Goal: Register for event/course

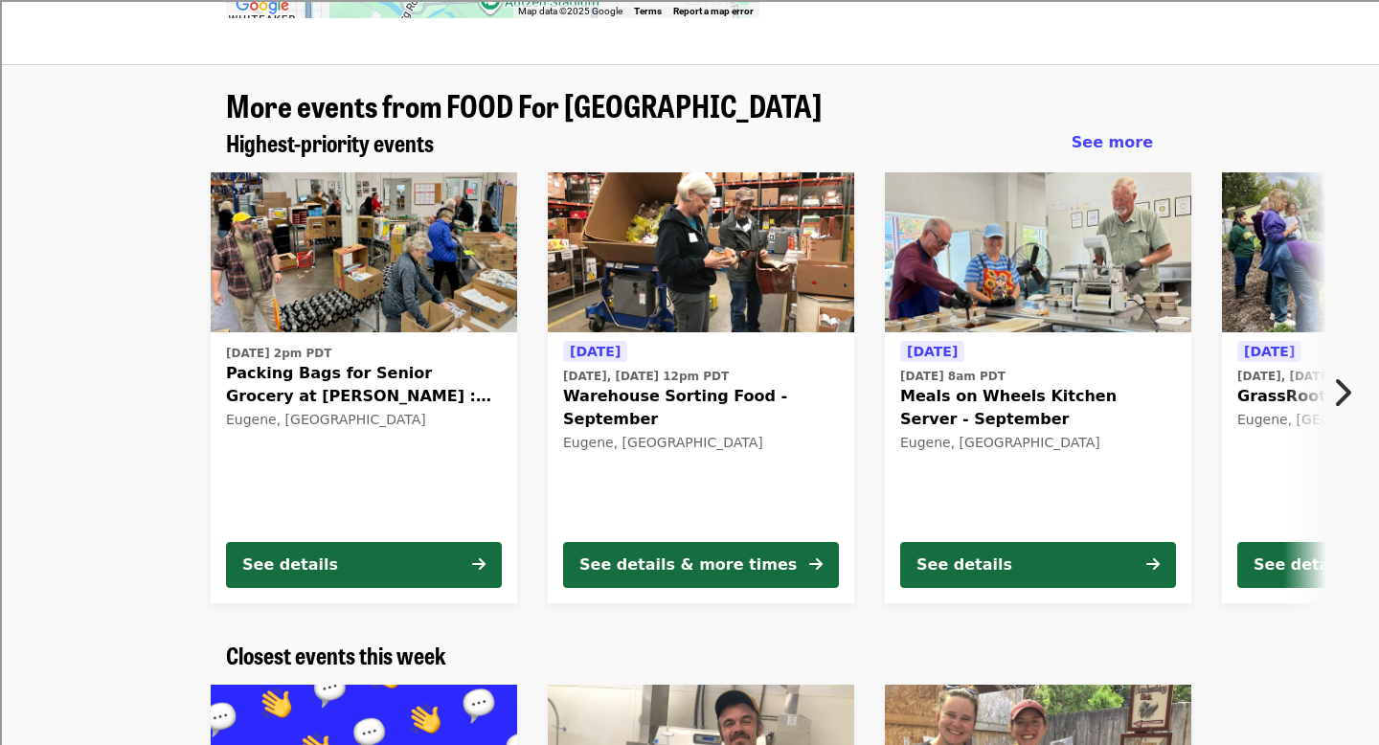
scroll to position [1290, 0]
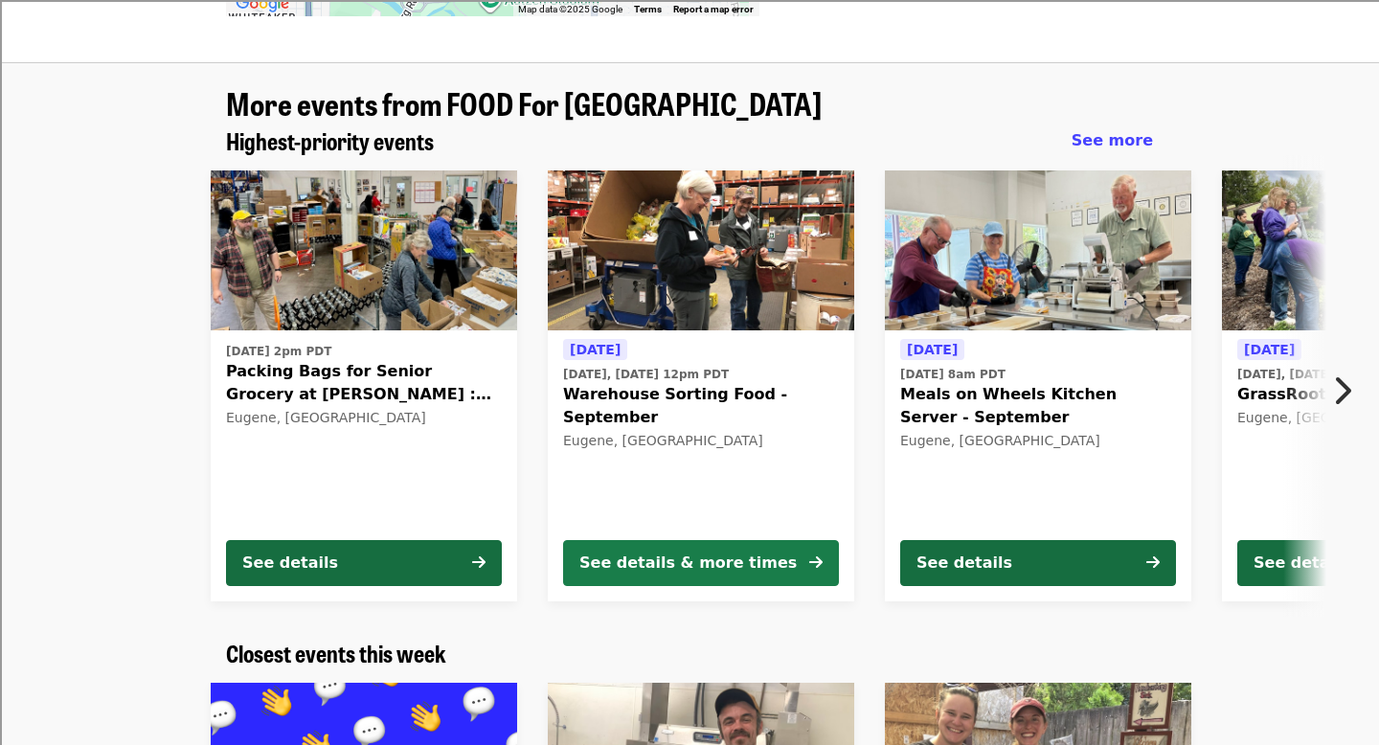
click at [775, 540] on button "See details & more times" at bounding box center [701, 563] width 276 height 46
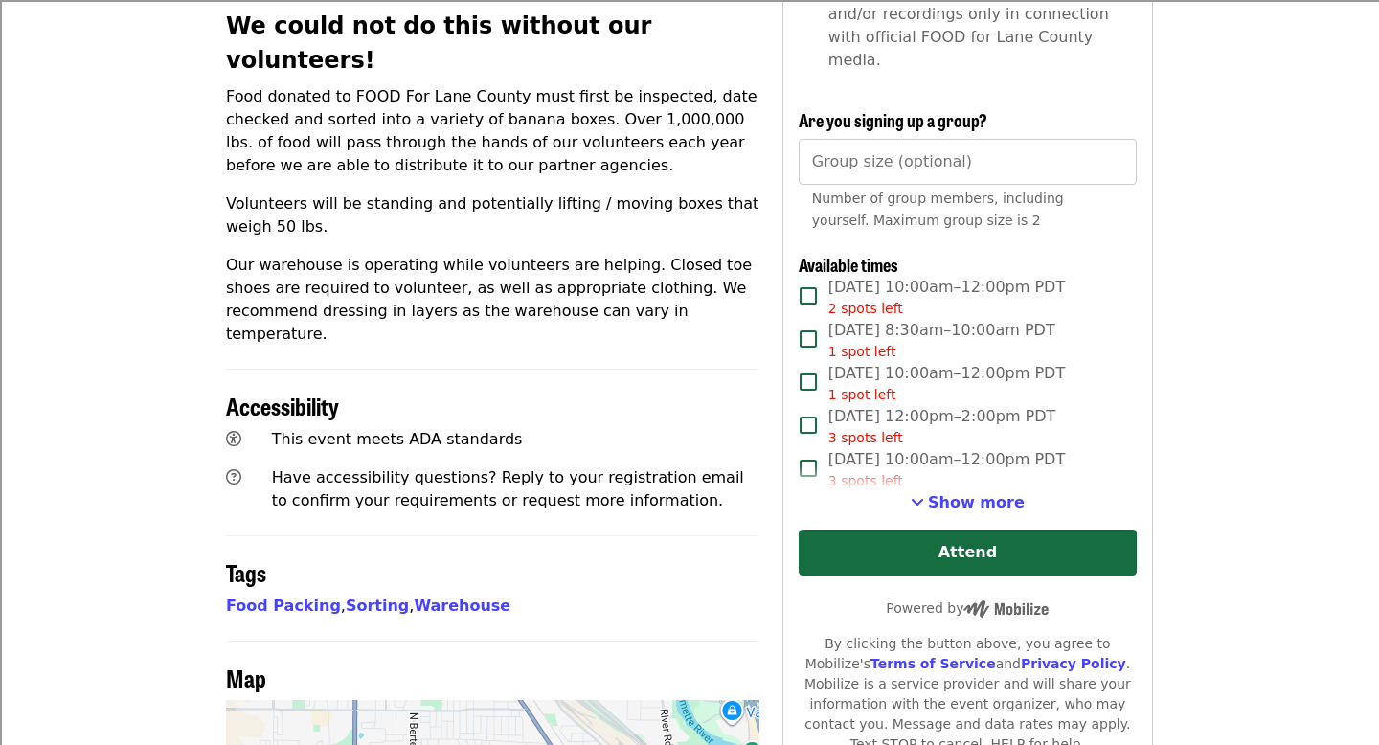
scroll to position [764, 0]
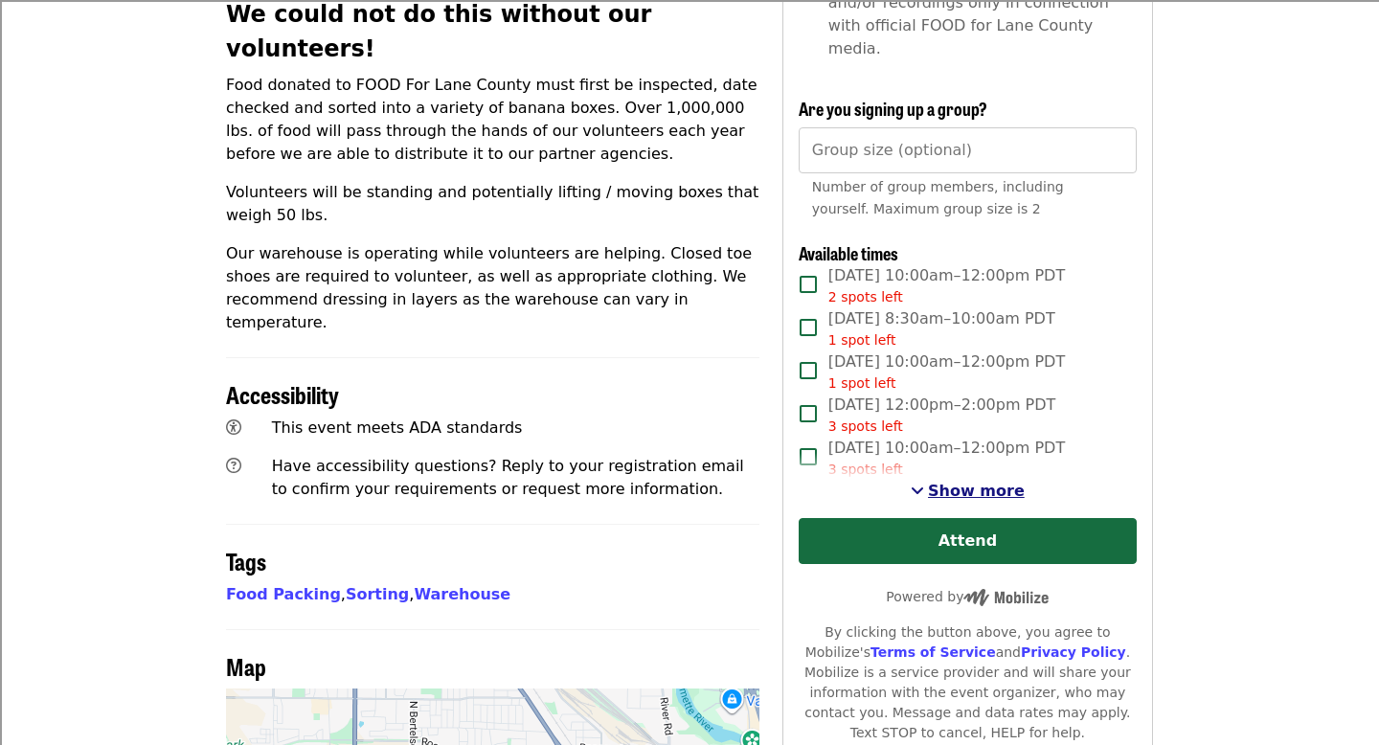
click at [922, 483] on span "See more timeslots" at bounding box center [917, 490] width 13 height 15
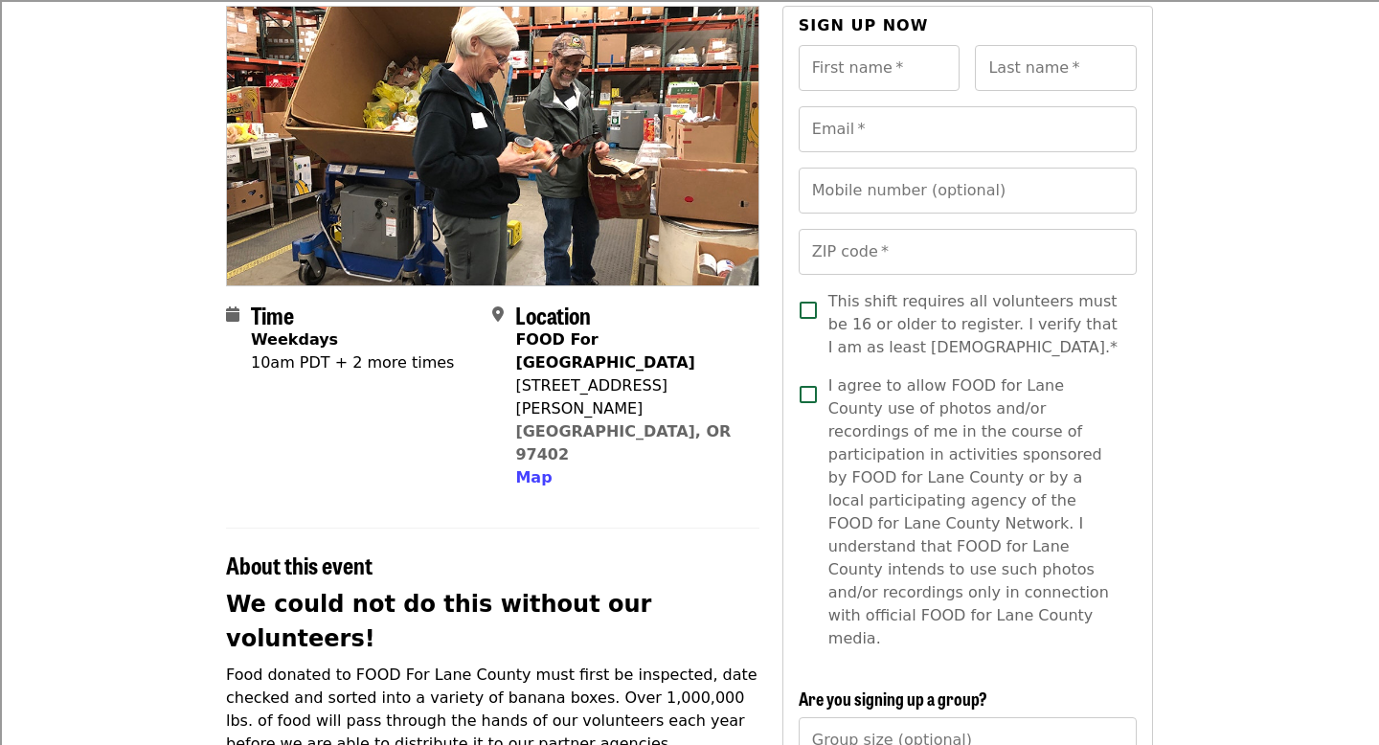
scroll to position [164, 0]
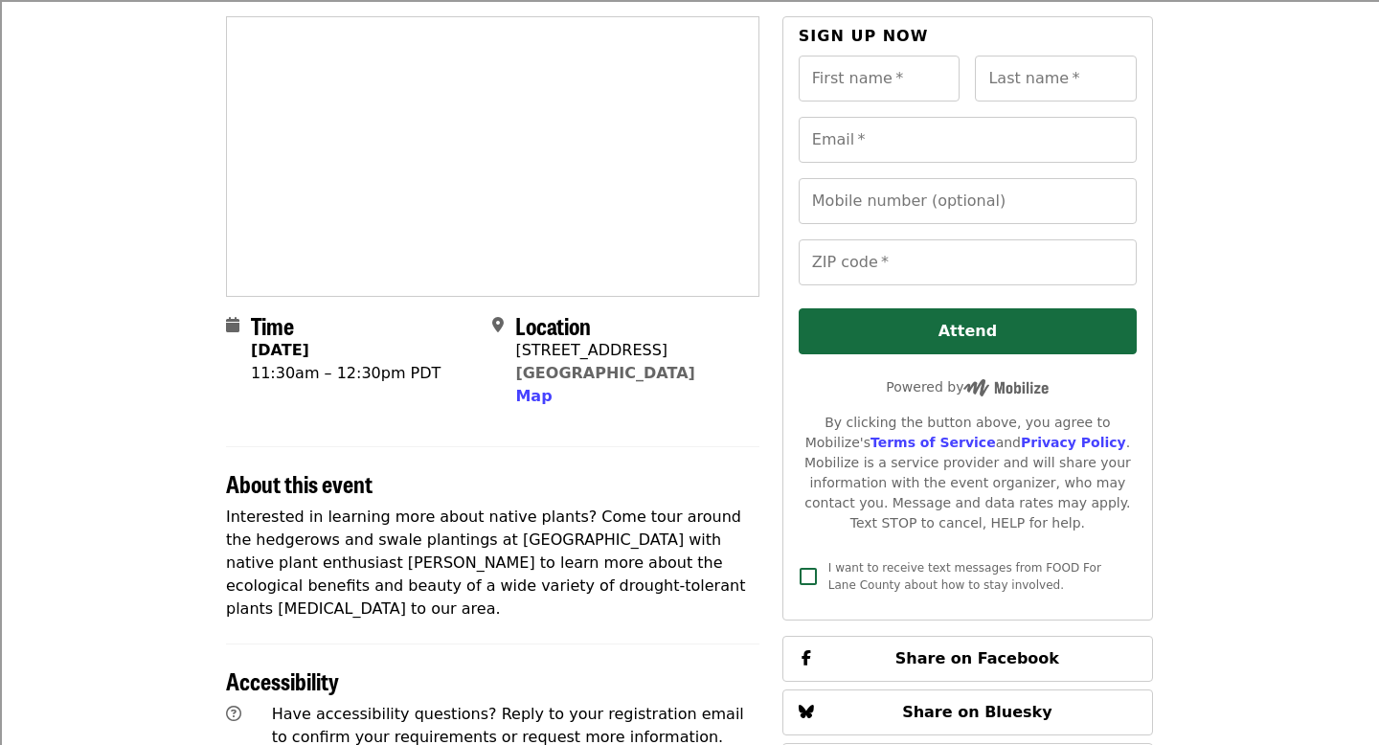
scroll to position [1290, 0]
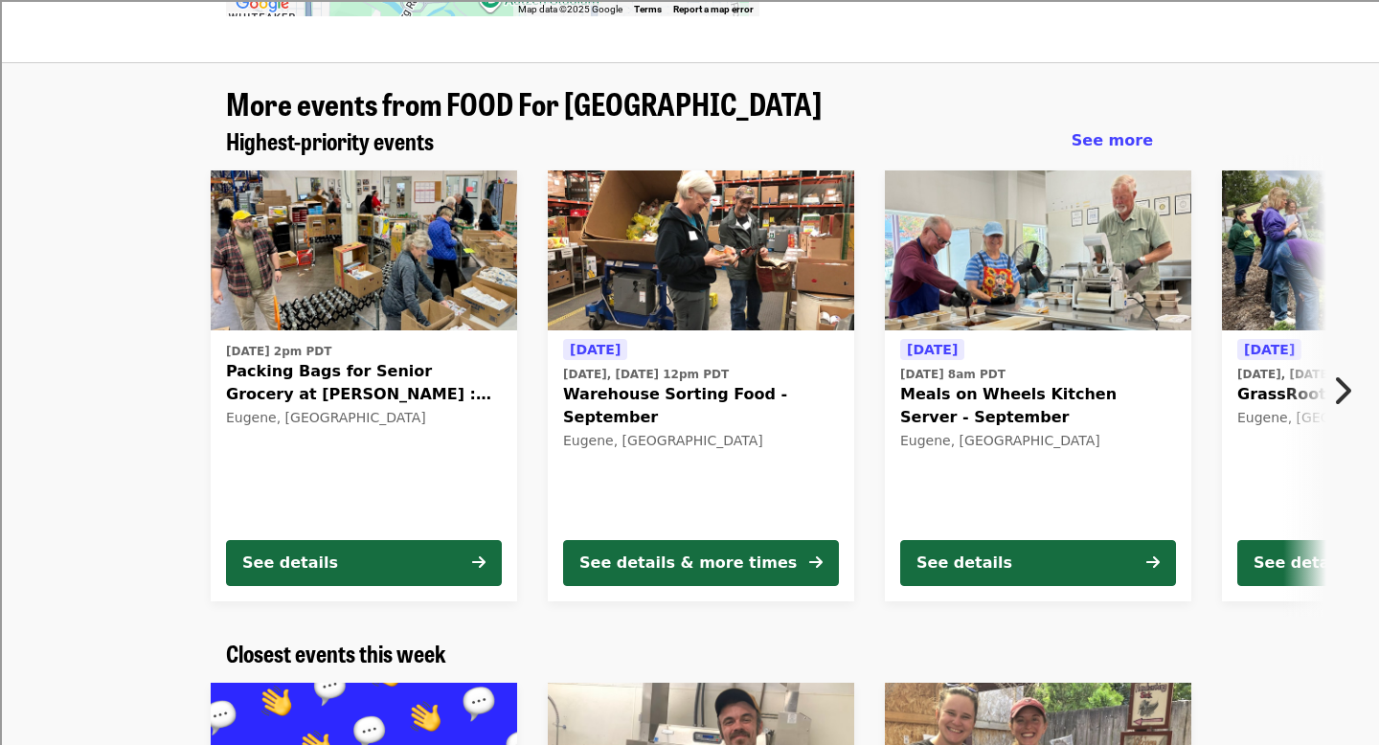
click at [1346, 373] on icon "chevron-right icon" at bounding box center [1341, 391] width 19 height 36
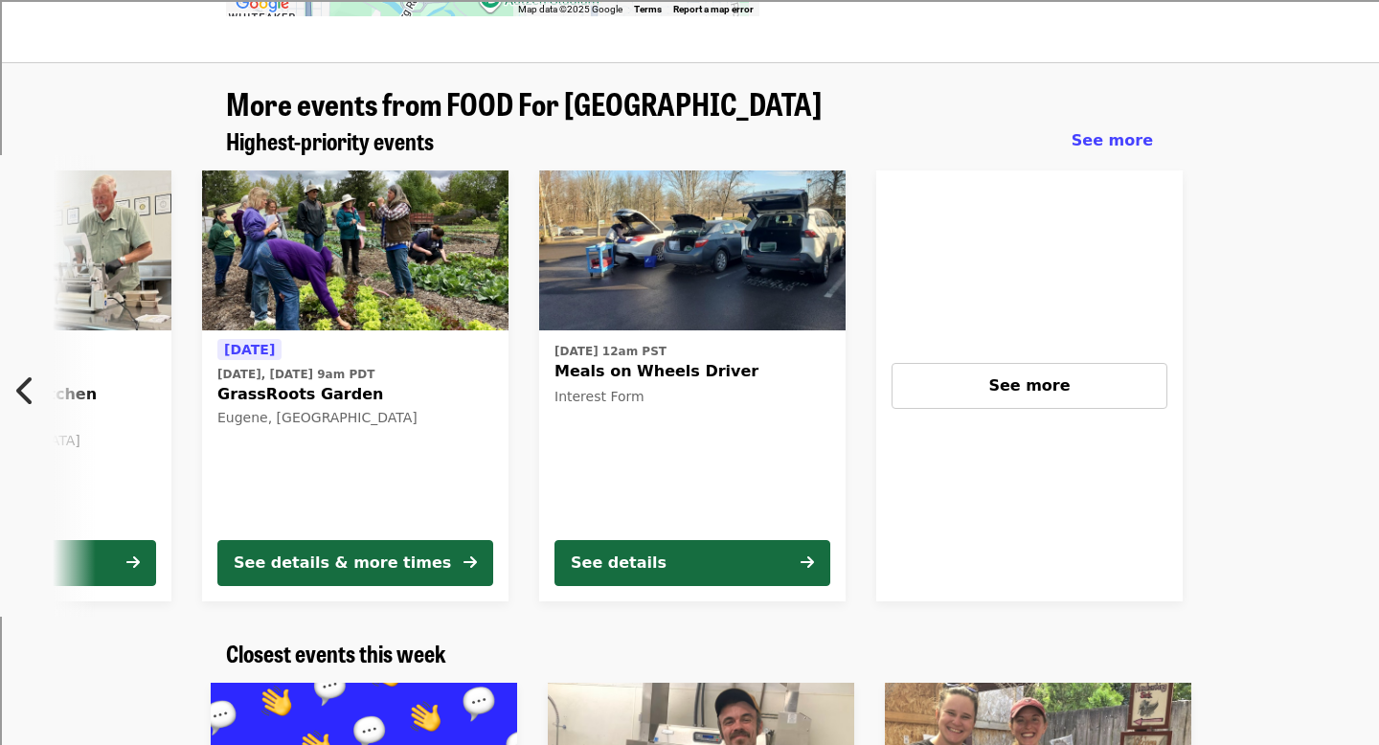
scroll to position [0, 1031]
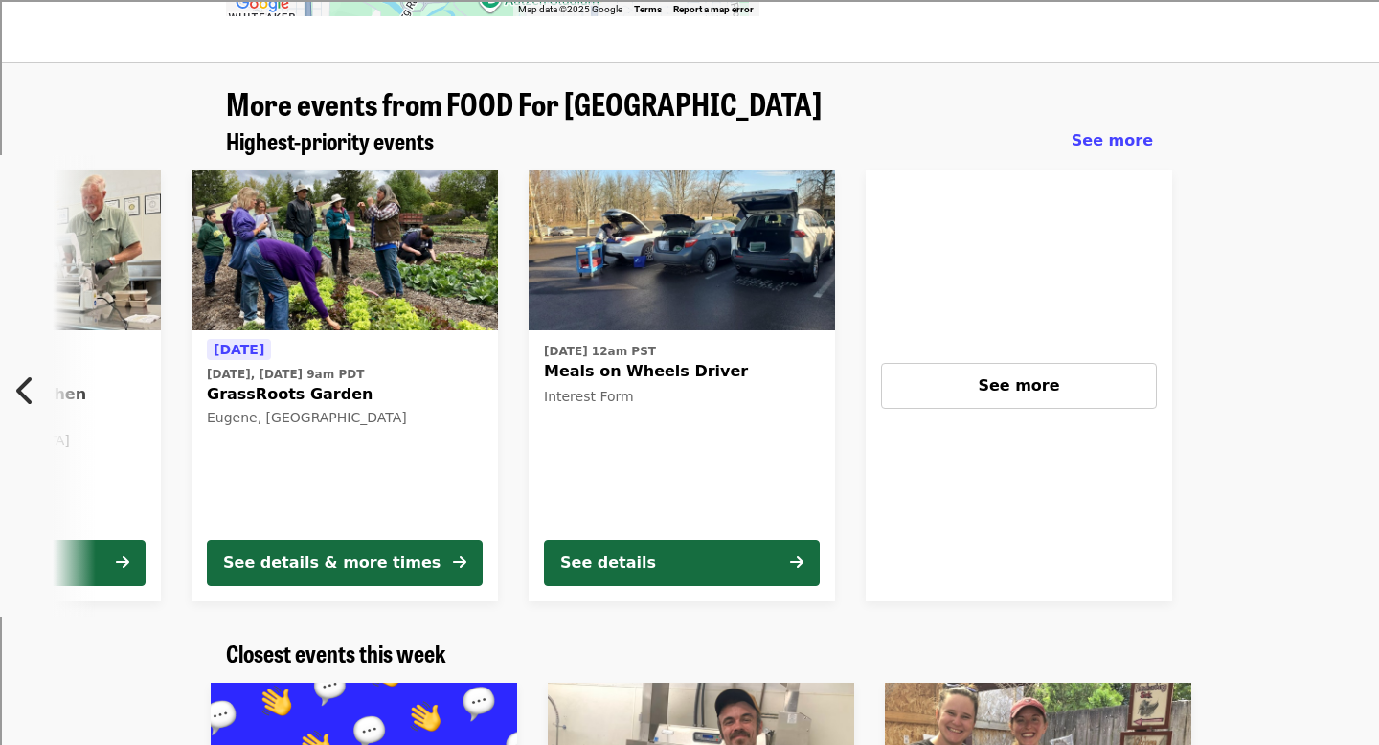
click at [964, 86] on h1 "More events from FOOD For [GEOGRAPHIC_DATA]" at bounding box center [689, 103] width 927 height 34
click at [25, 373] on icon "chevron-left icon" at bounding box center [25, 391] width 19 height 36
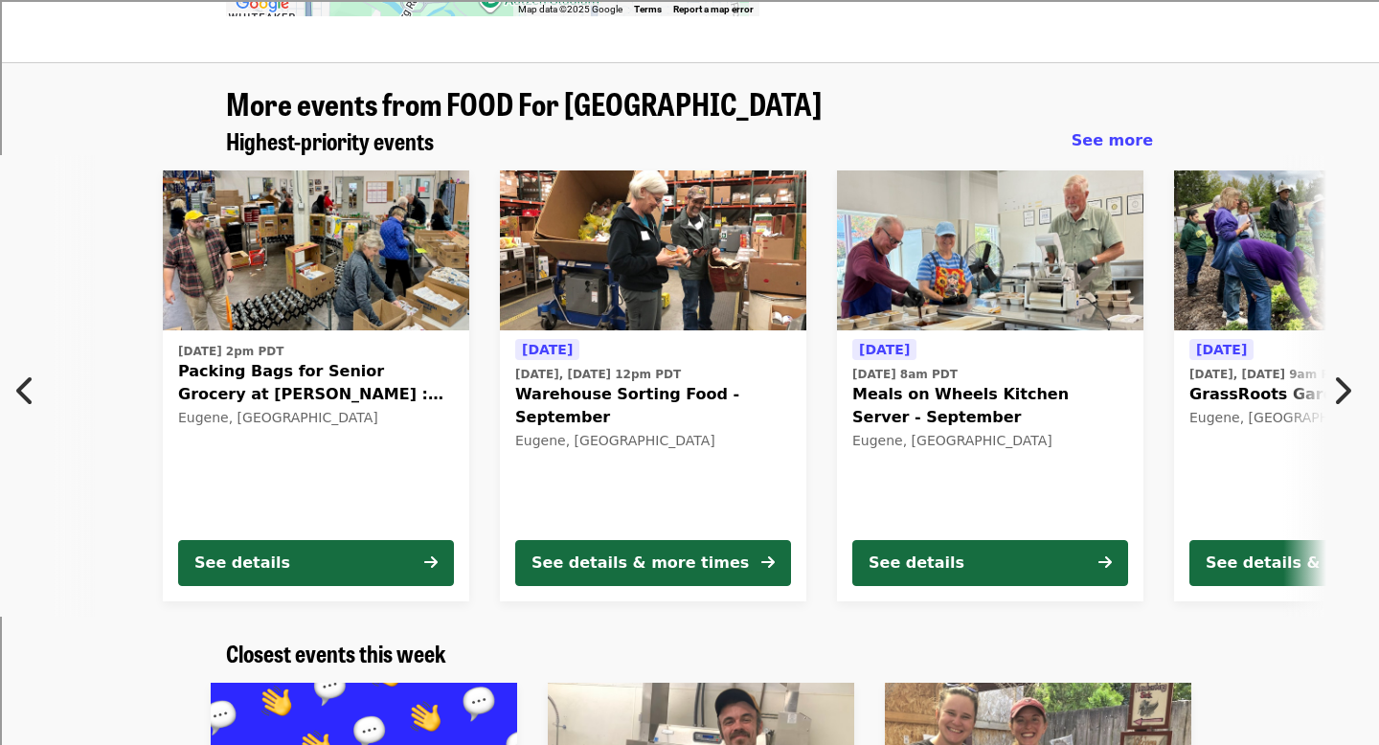
scroll to position [0, 19]
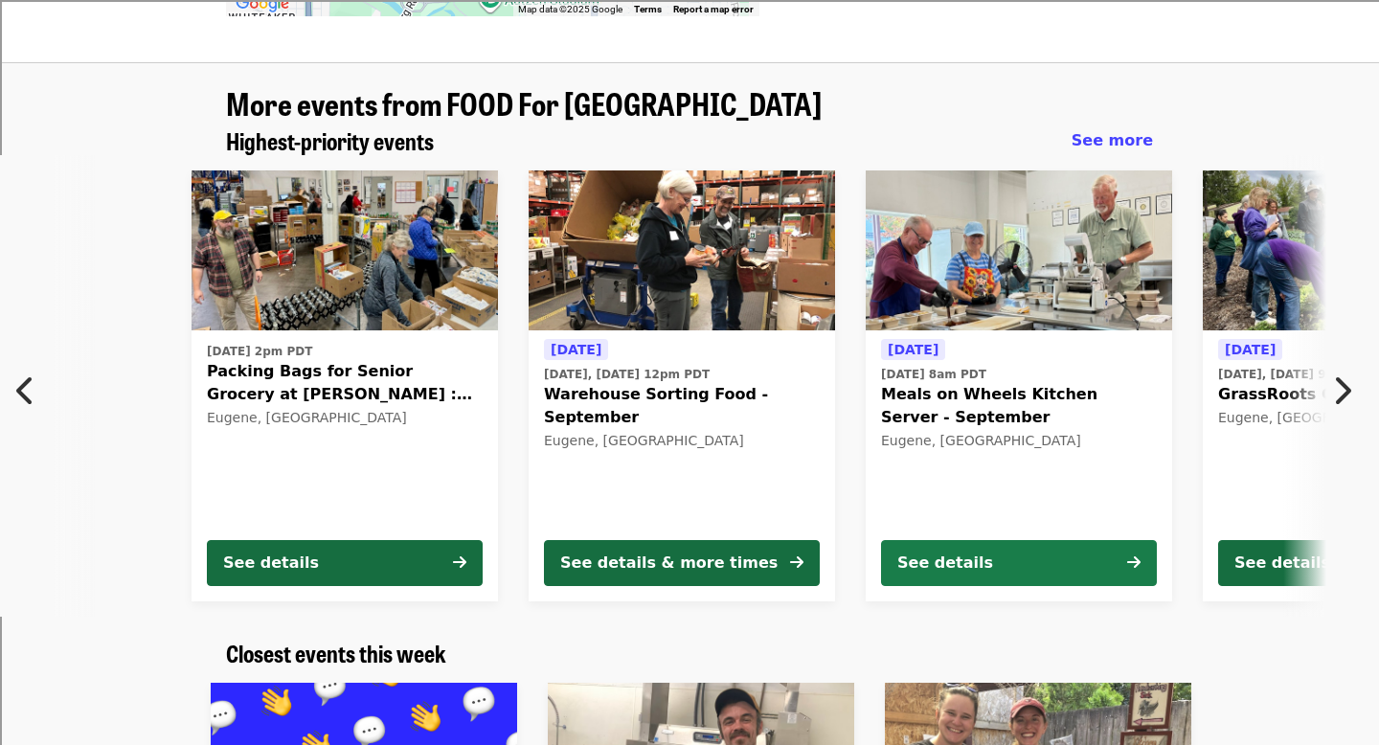
click at [1086, 540] on button "See details" at bounding box center [1019, 563] width 276 height 46
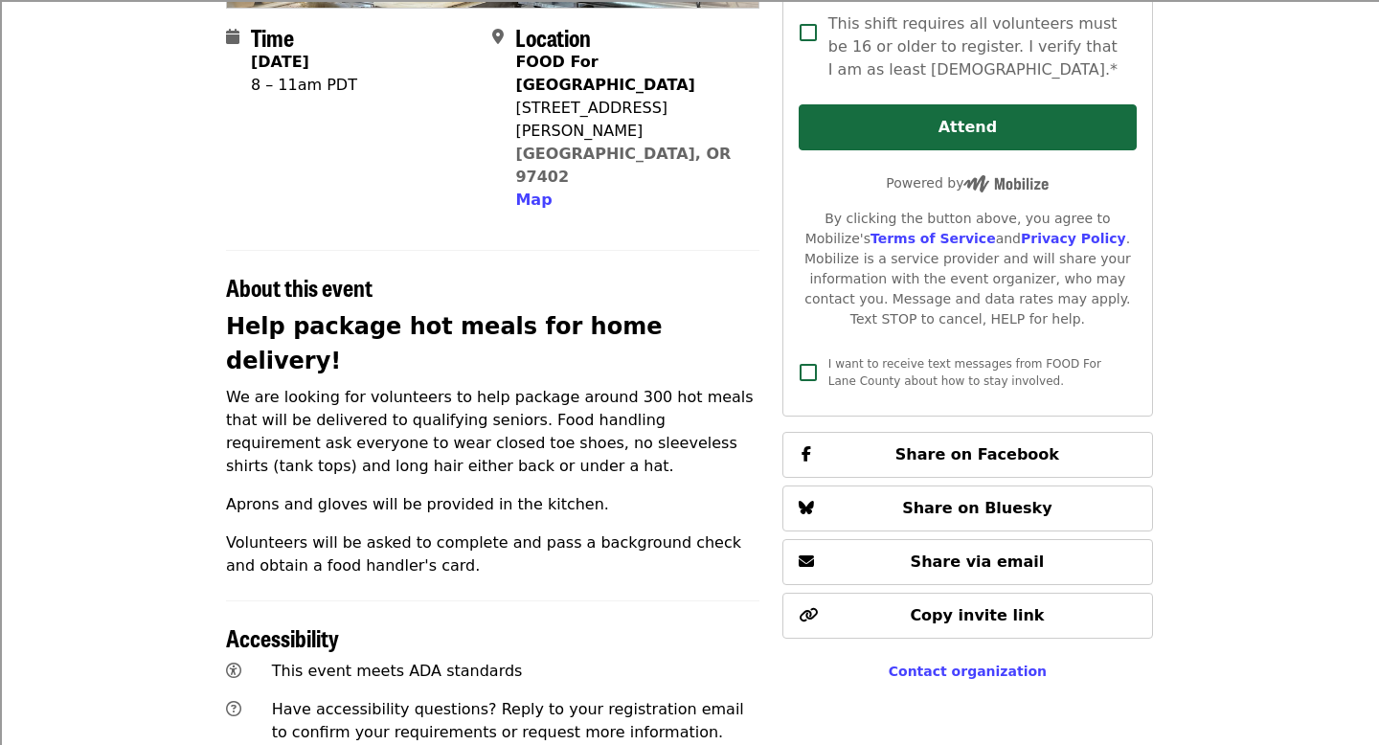
scroll to position [453, 0]
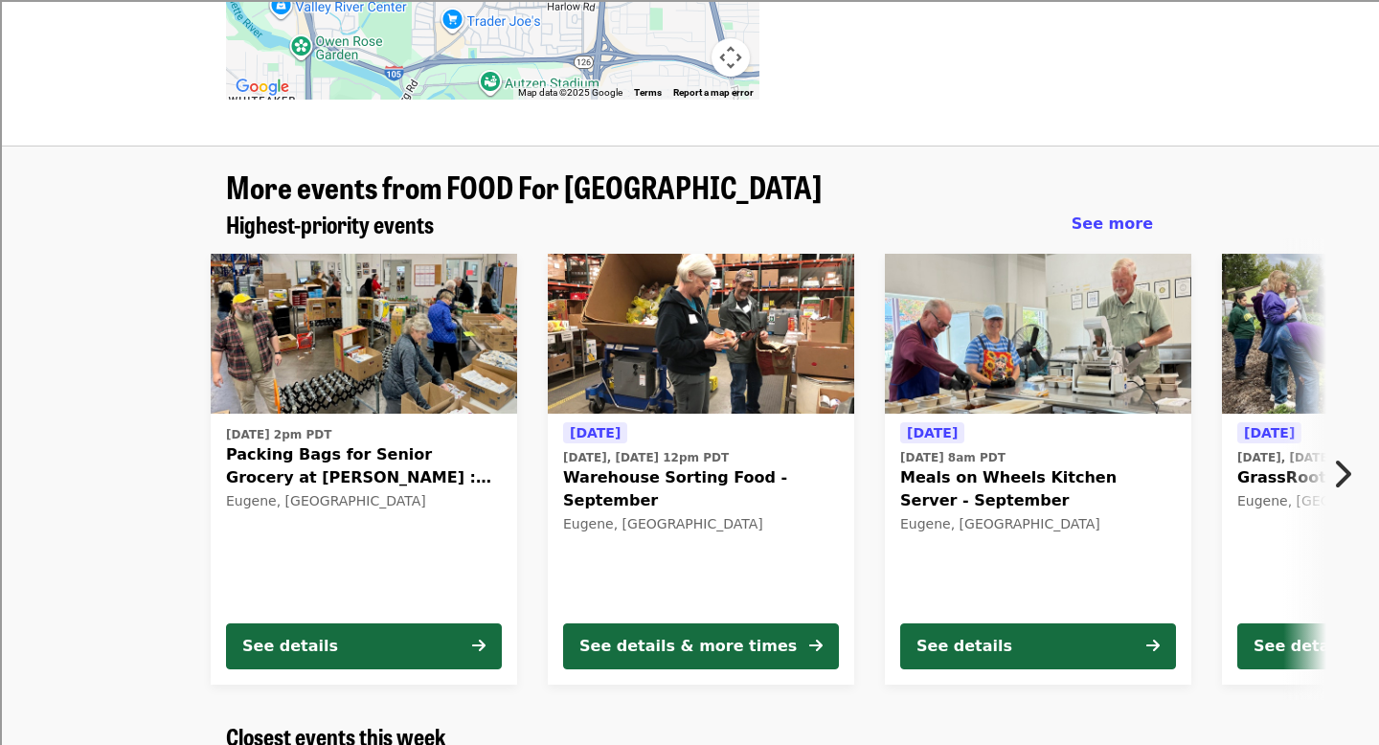
scroll to position [1212, 0]
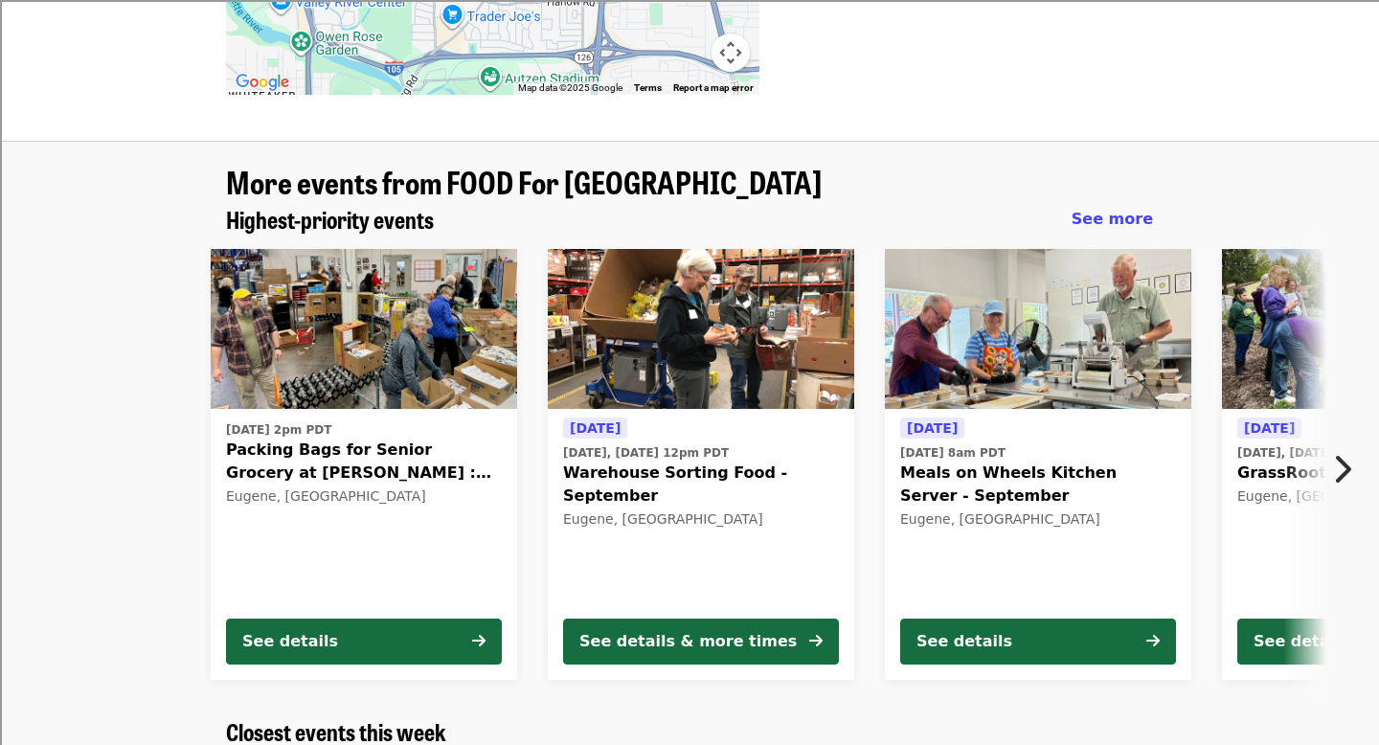
click at [1342, 451] on icon "chevron-right icon" at bounding box center [1341, 469] width 19 height 36
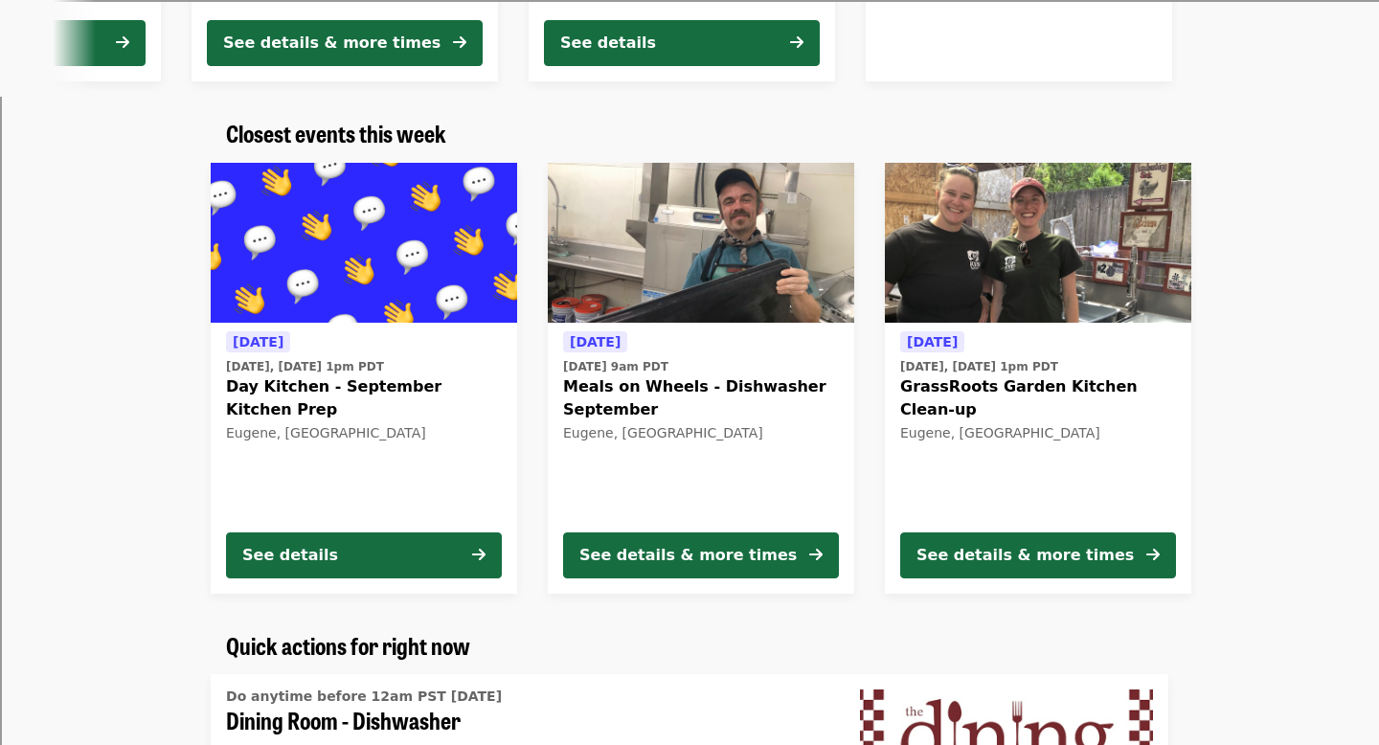
scroll to position [1825, 0]
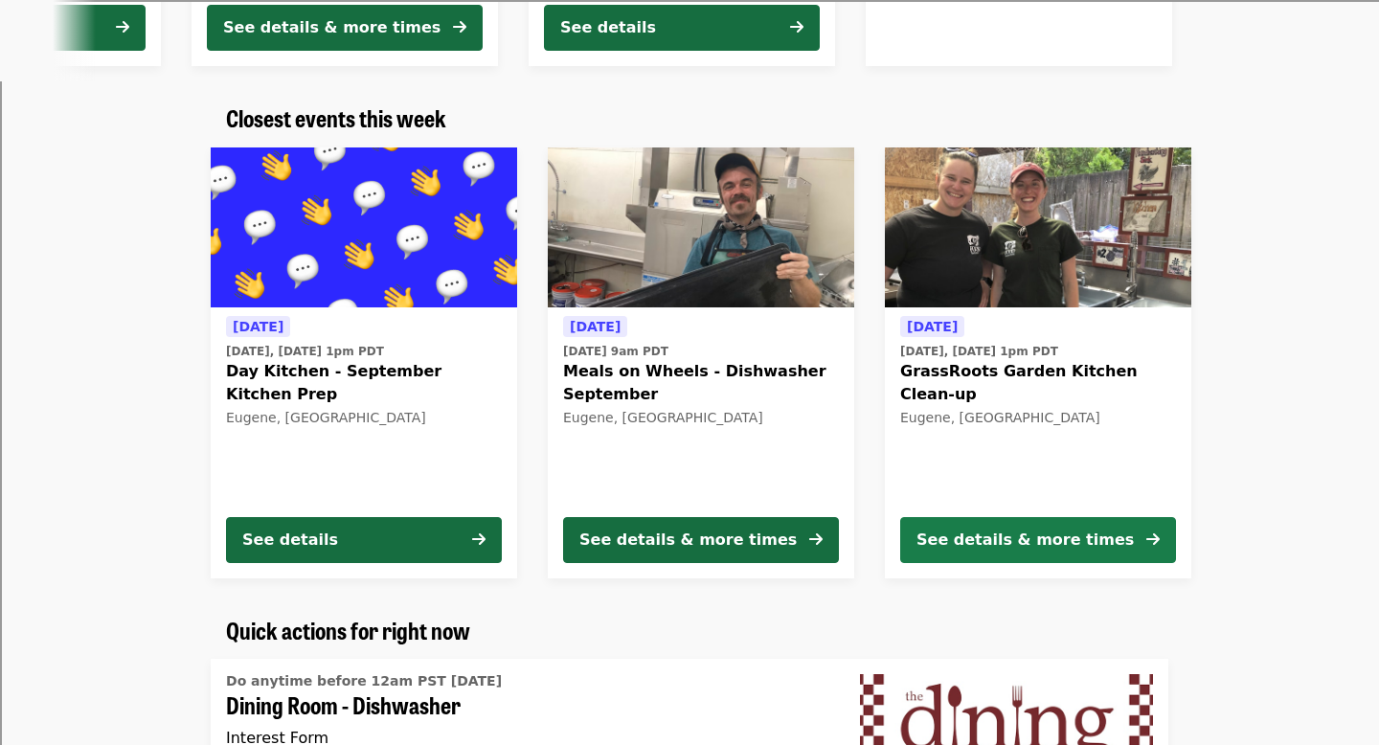
click at [950, 529] on div "See details & more times" at bounding box center [1025, 540] width 217 height 23
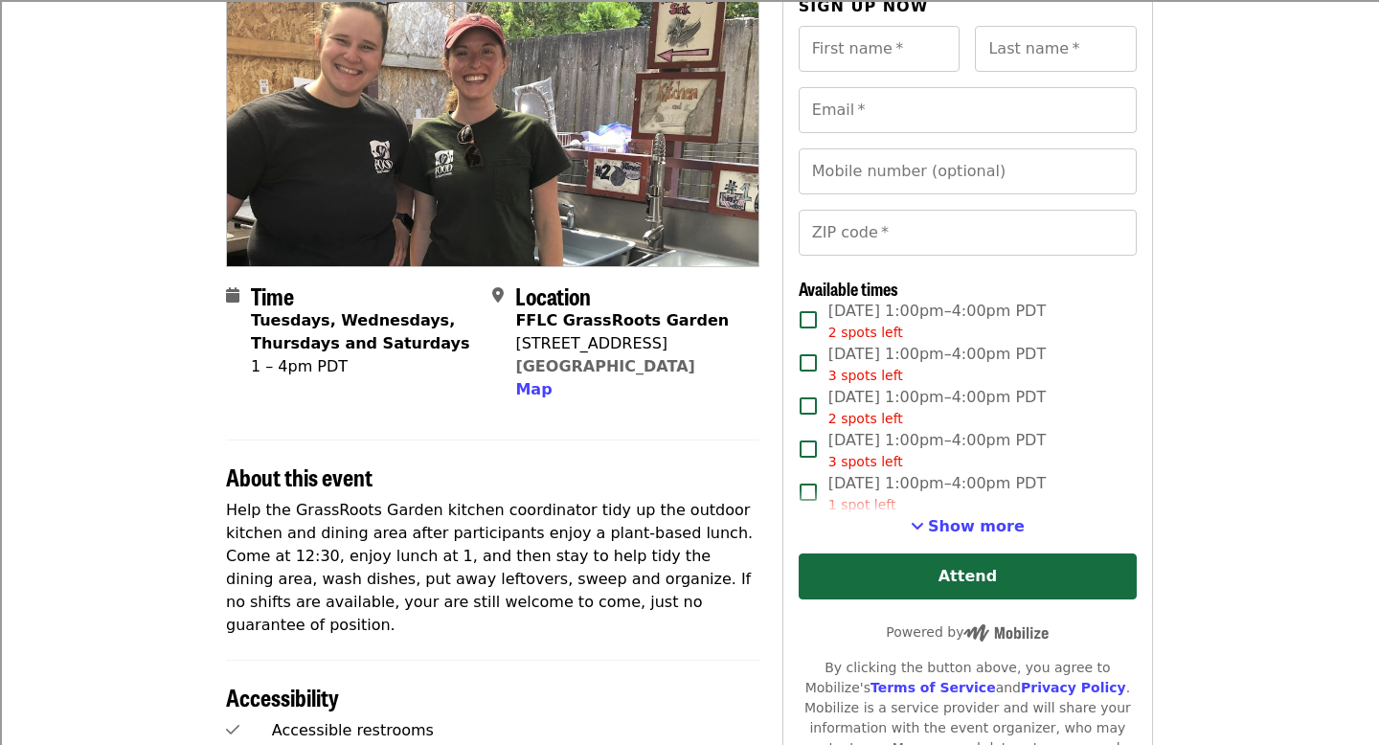
scroll to position [194, 0]
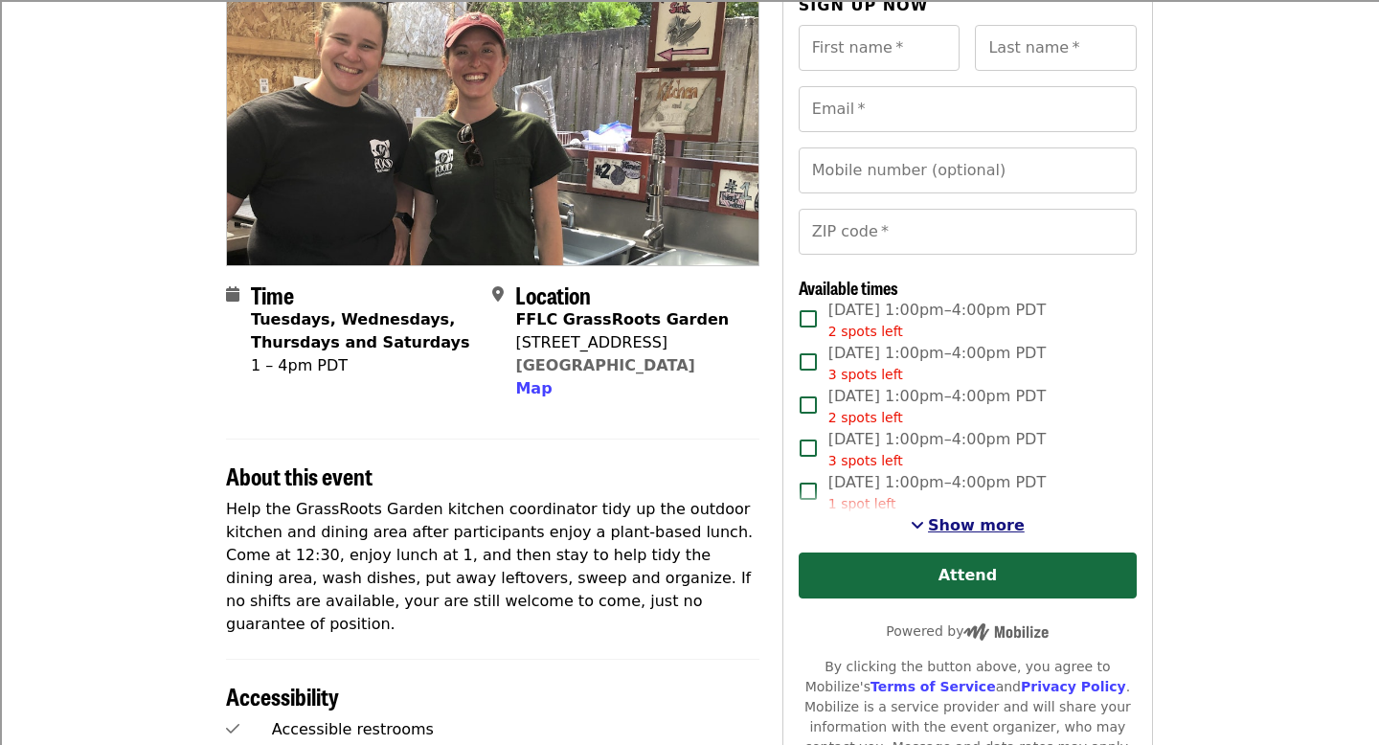
click at [940, 523] on span "Show more" at bounding box center [976, 525] width 97 height 18
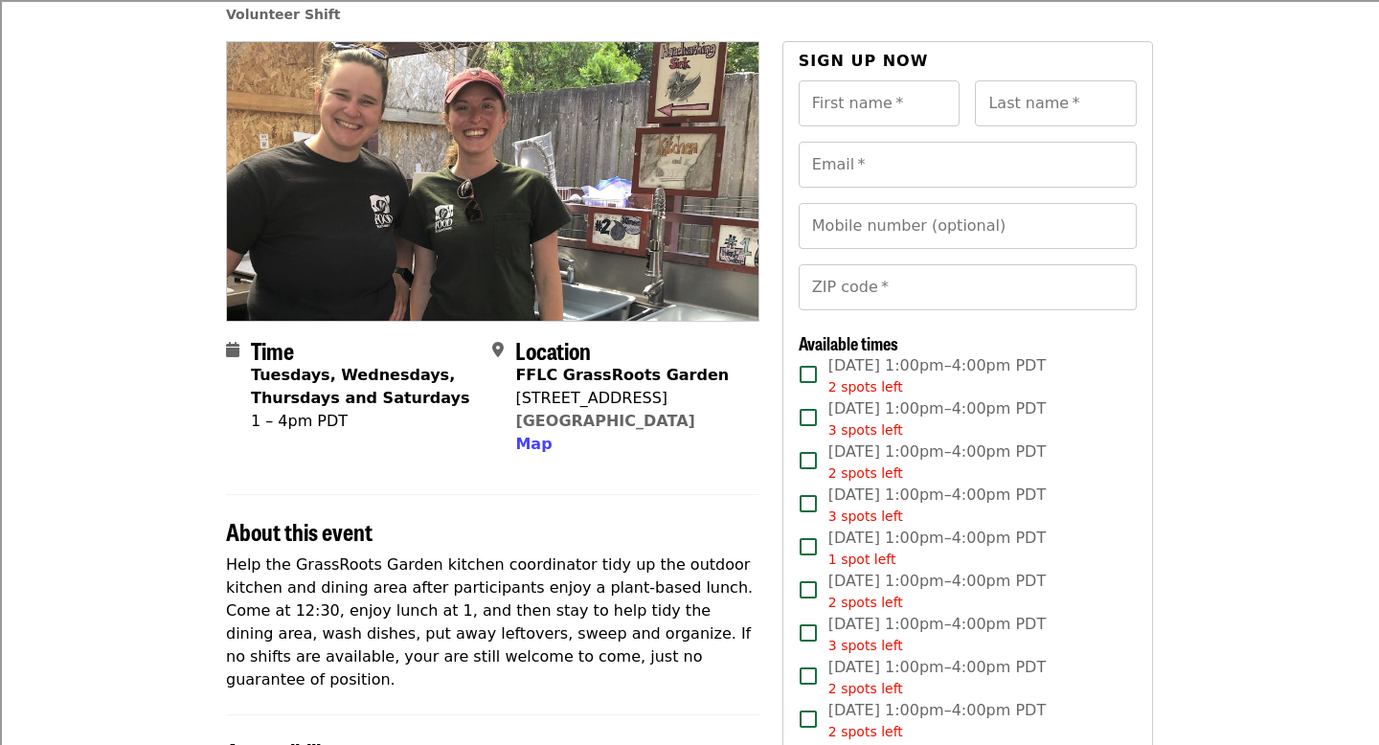
scroll to position [90, 0]
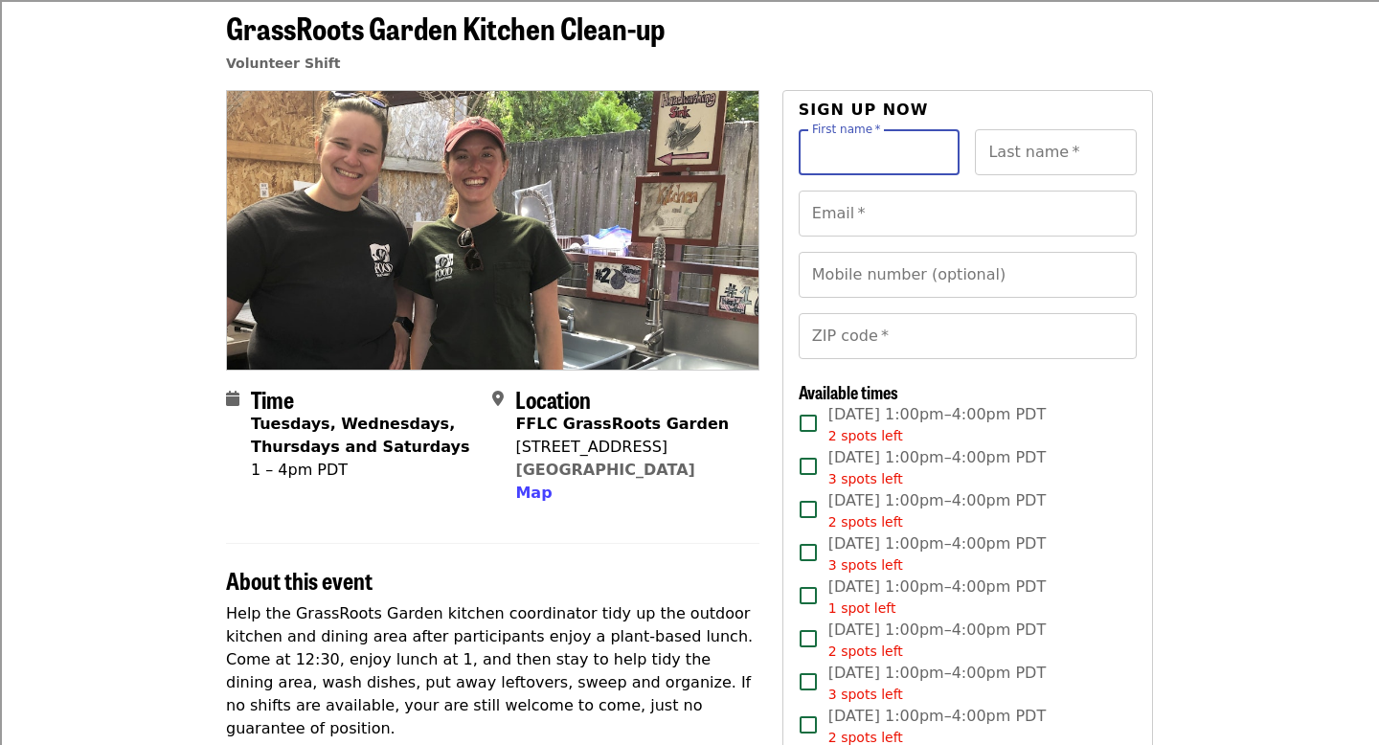
click at [853, 159] on input "First name   *" at bounding box center [880, 152] width 162 height 46
type input "****"
click at [1016, 151] on input "Last name   *" at bounding box center [1056, 152] width 162 height 46
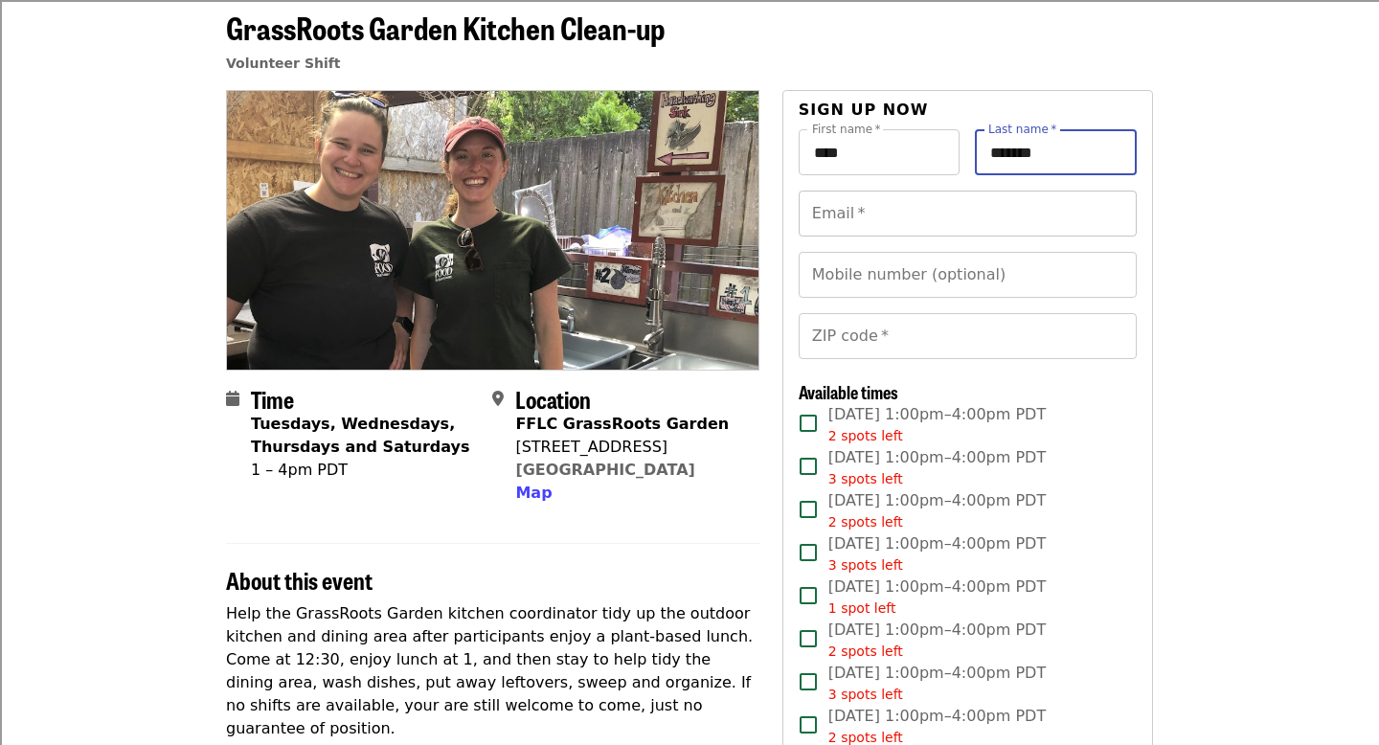
type input "*******"
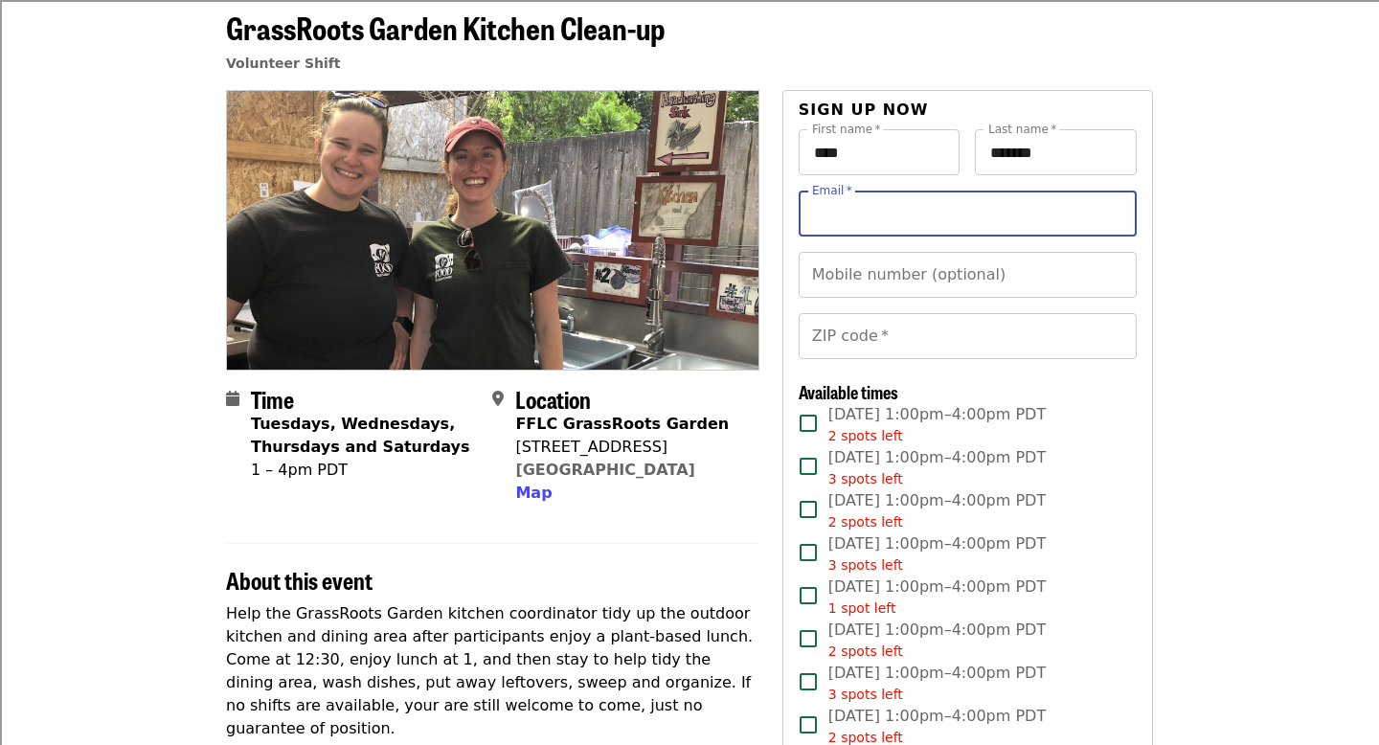
click at [916, 217] on input "Email   *" at bounding box center [968, 214] width 338 height 46
type input "**********"
click at [894, 289] on input "Mobile number (optional)" at bounding box center [968, 275] width 338 height 46
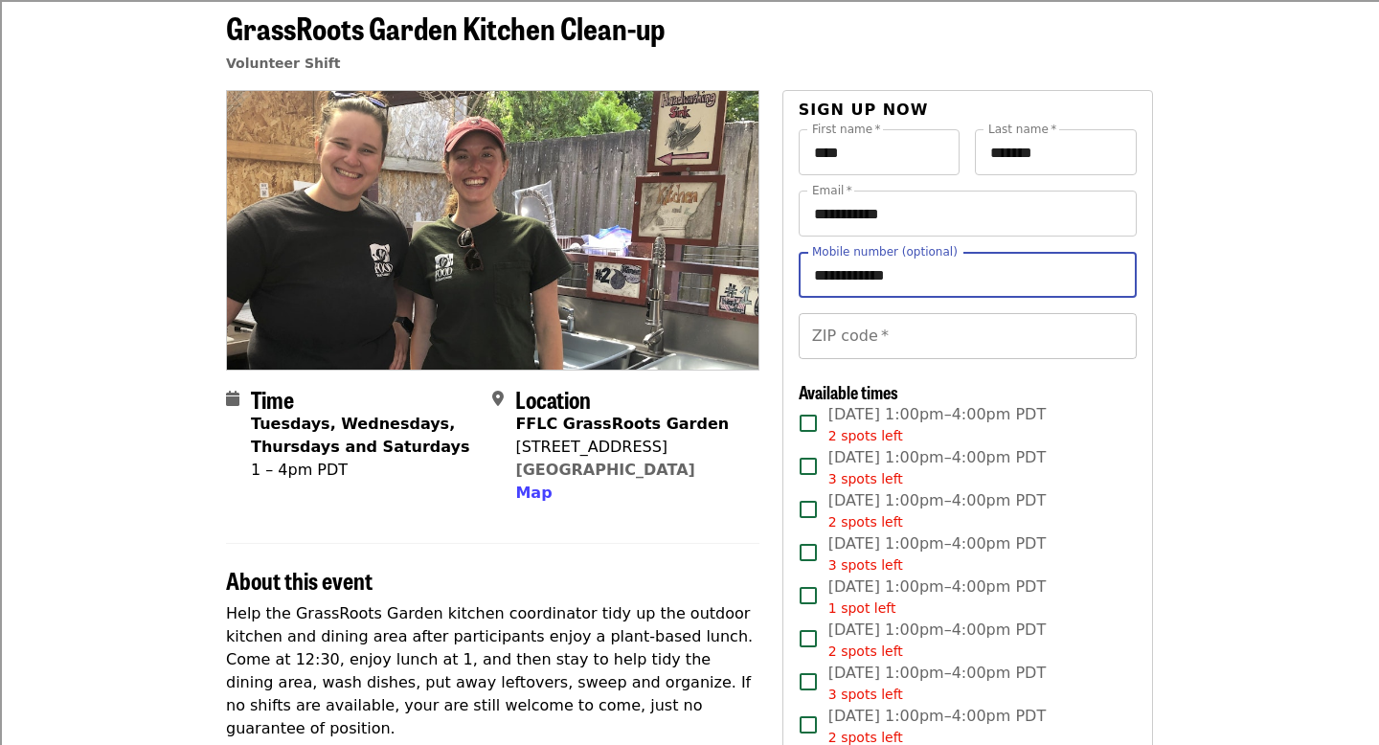
type input "**********"
click at [848, 342] on input "ZIP code   *" at bounding box center [968, 336] width 338 height 46
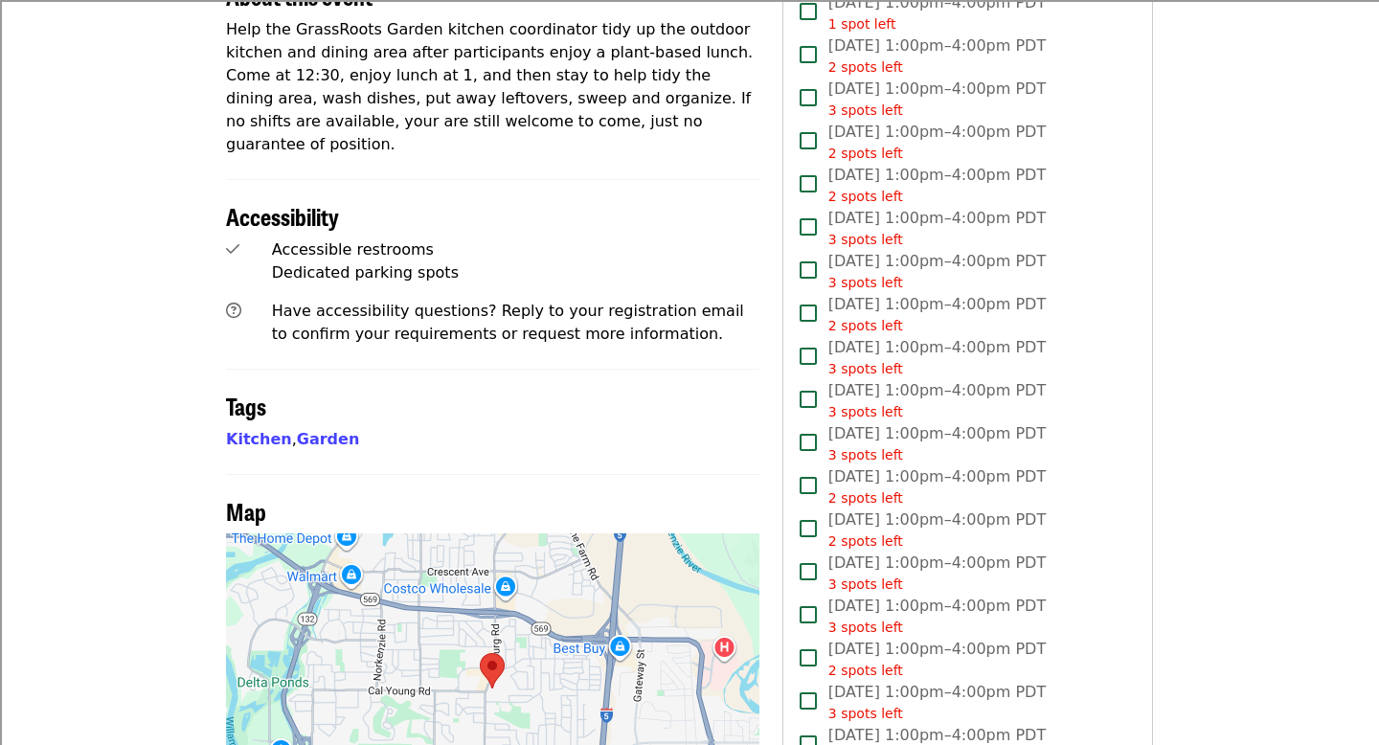
scroll to position [675, 0]
type input "*****"
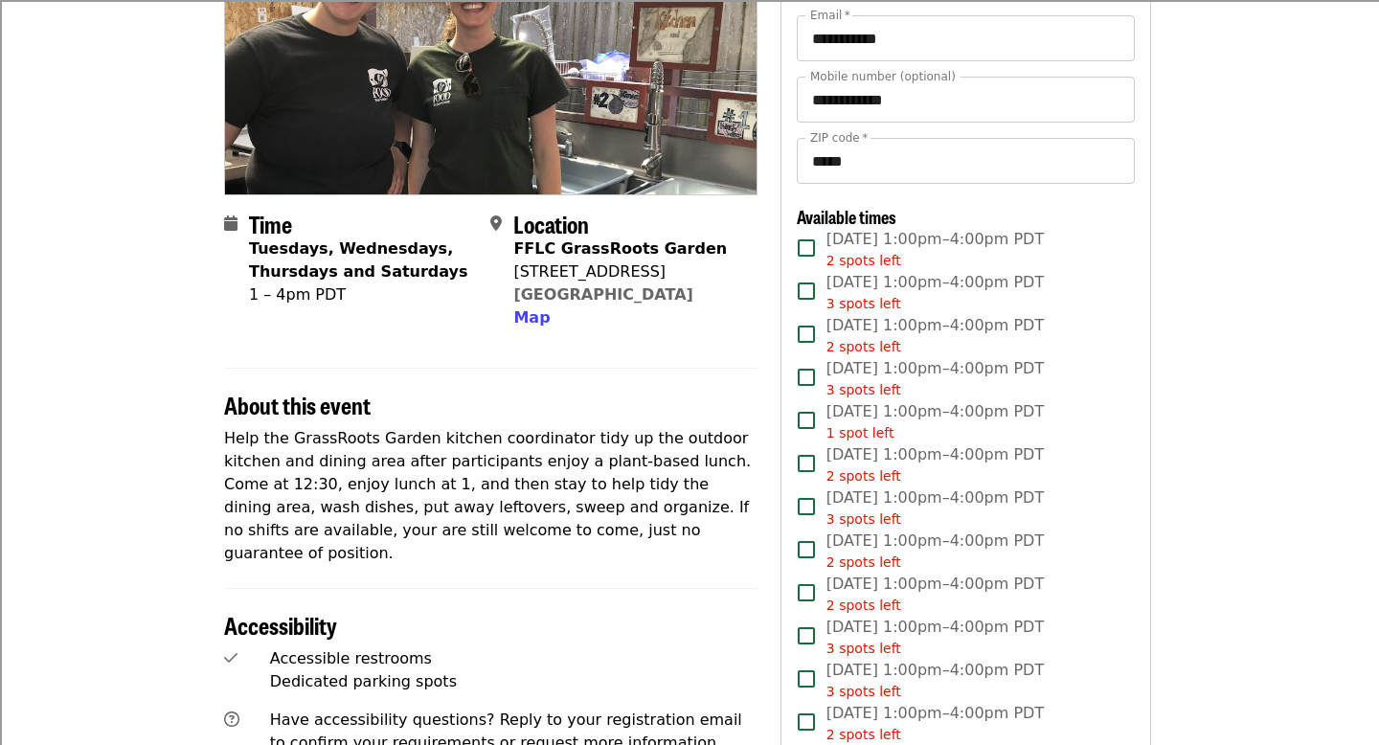
scroll to position [273, 2]
